Goal: Transaction & Acquisition: Purchase product/service

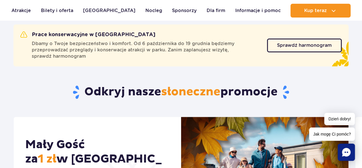
scroll to position [223, 0]
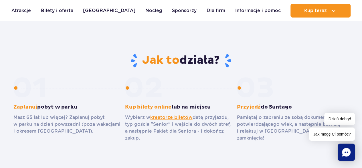
scroll to position [286, 0]
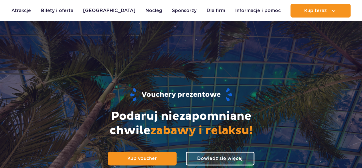
scroll to position [113, 0]
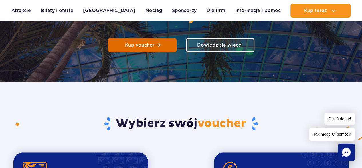
click at [156, 42] on span at bounding box center [158, 44] width 5 height 5
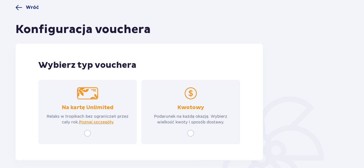
scroll to position [72, 0]
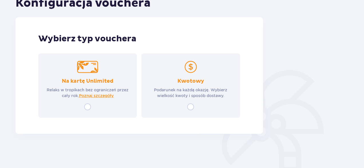
click at [192, 105] on input "radio" at bounding box center [190, 106] width 7 height 7
radio input "true"
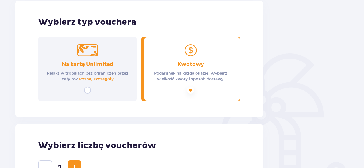
scroll to position [170, 0]
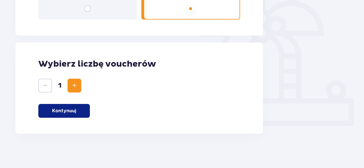
click at [72, 109] on p "Kontynuuj" at bounding box center [64, 110] width 24 height 6
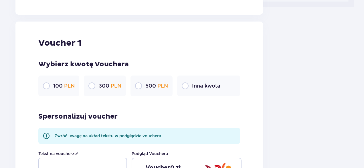
scroll to position [282, 0]
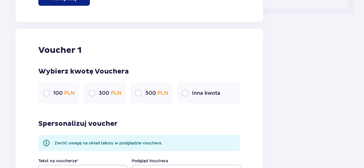
click at [90, 88] on div "300 PLN" at bounding box center [105, 92] width 42 height 21
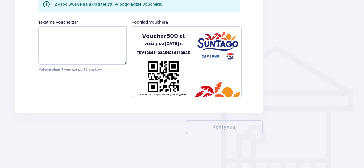
scroll to position [420, 0]
